Goal: Task Accomplishment & Management: Use online tool/utility

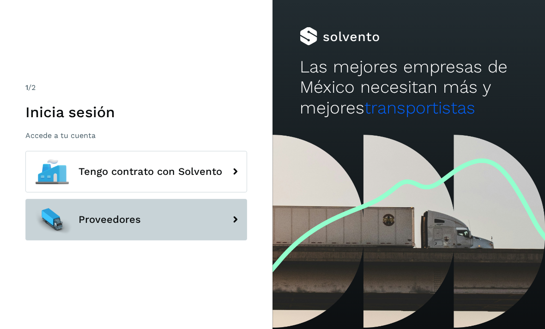
click at [194, 231] on button "Proveedores" at bounding box center [136, 220] width 222 height 42
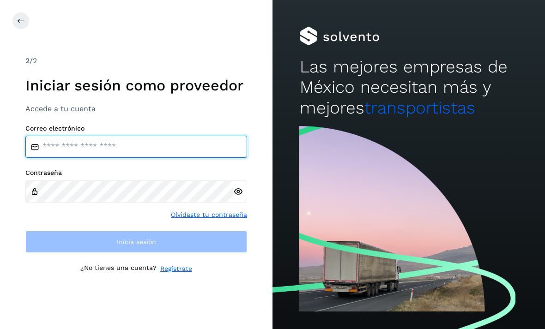
click at [157, 158] on input "email" at bounding box center [136, 147] width 222 height 22
type input "**********"
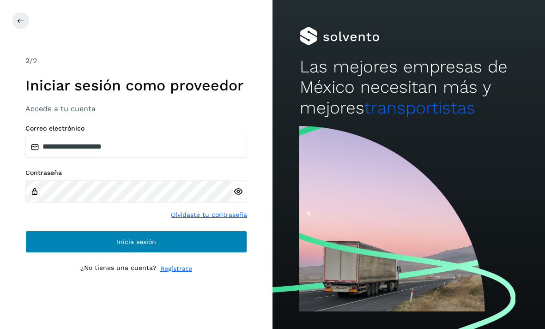
click at [78, 253] on button "Inicia sesión" at bounding box center [136, 242] width 222 height 22
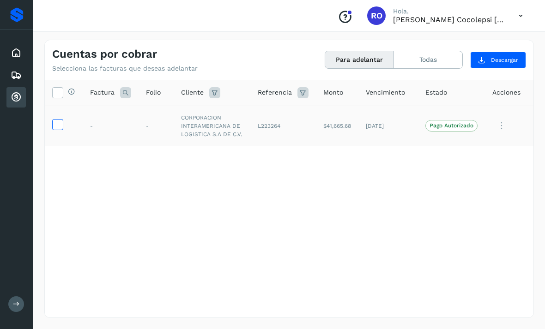
click at [61, 127] on icon at bounding box center [58, 124] width 10 height 10
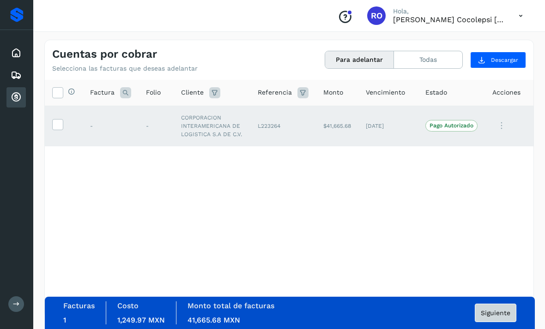
click at [490, 317] on button "Siguiente" at bounding box center [496, 313] width 42 height 18
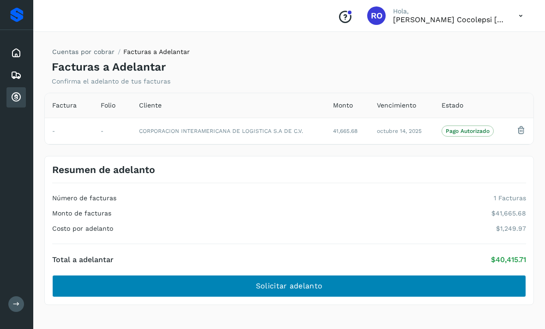
click at [457, 275] on button "Solicitar adelanto" at bounding box center [289, 286] width 474 height 22
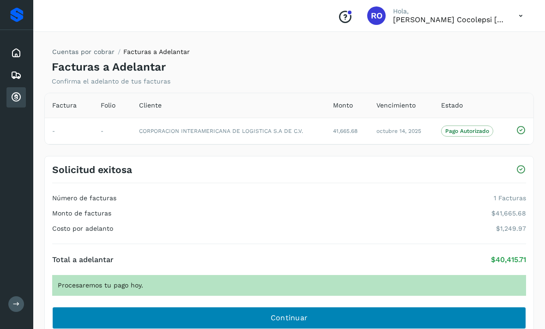
click at [480, 311] on button "Continuar" at bounding box center [289, 318] width 474 height 22
